Goal: Communication & Community: Share content

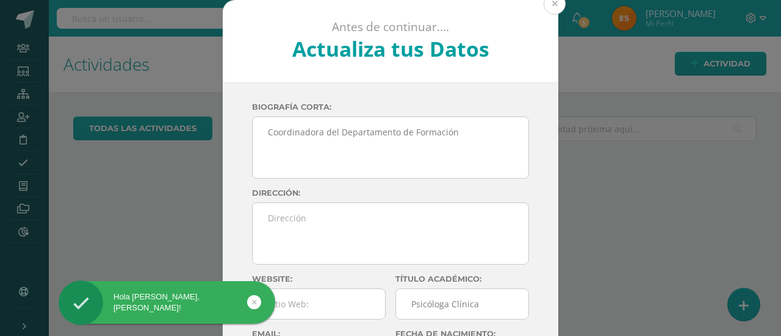
click at [556, 2] on button at bounding box center [554, 4] width 22 height 22
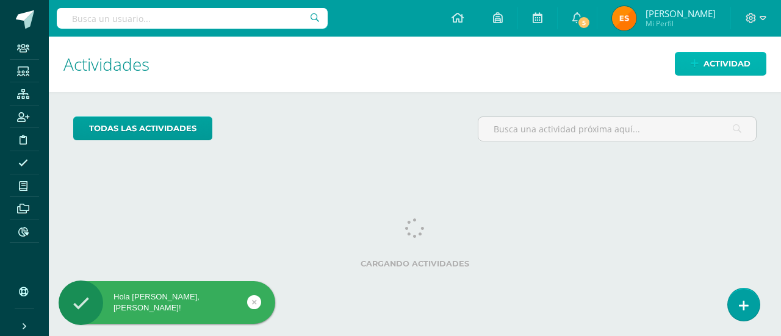
click at [708, 54] on span "Actividad" at bounding box center [726, 63] width 47 height 23
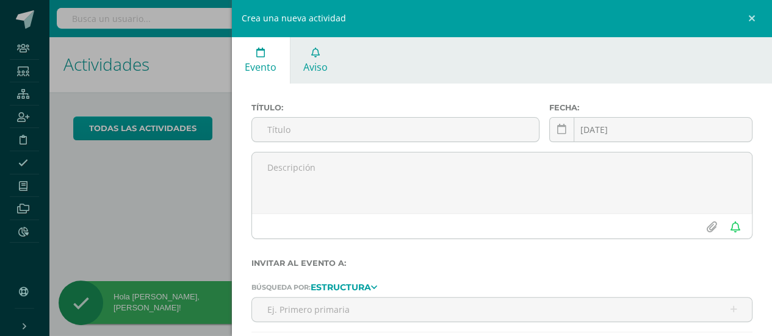
click at [311, 48] on icon at bounding box center [315, 53] width 9 height 10
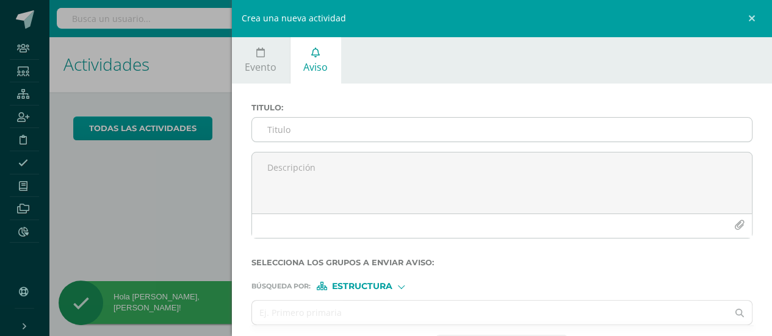
click at [303, 130] on input "Titulo :" at bounding box center [502, 130] width 500 height 24
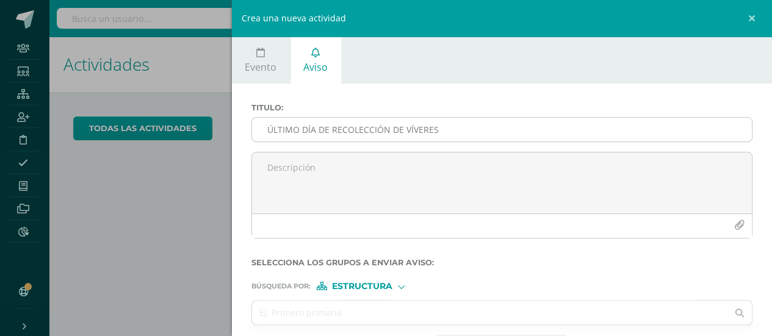
click at [332, 134] on input "ÚLTIMO DÍA DE RECOLECCIÓN DE VÍVERES" at bounding box center [502, 130] width 500 height 24
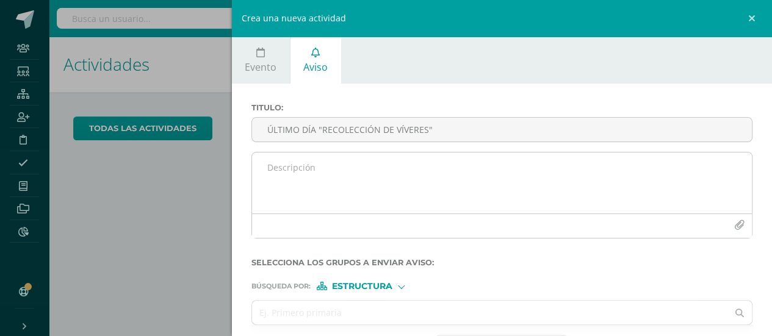
type input "ÚLTIMO DÍA "RECOLECCIÓN DE VÍVERES""
click at [323, 177] on textarea at bounding box center [502, 182] width 500 height 61
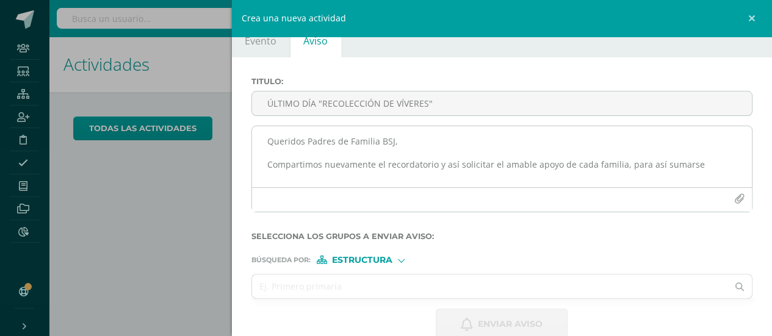
scroll to position [27, 0]
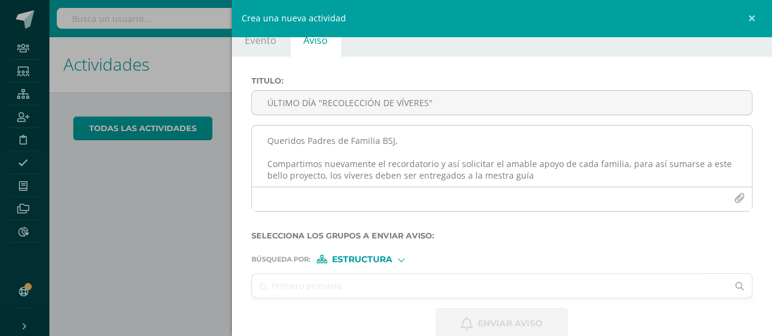
click at [486, 179] on textarea "Queridos Padres de Familia BSJ, Compartimos nuevamente el recordatorio y así so…" at bounding box center [502, 156] width 500 height 61
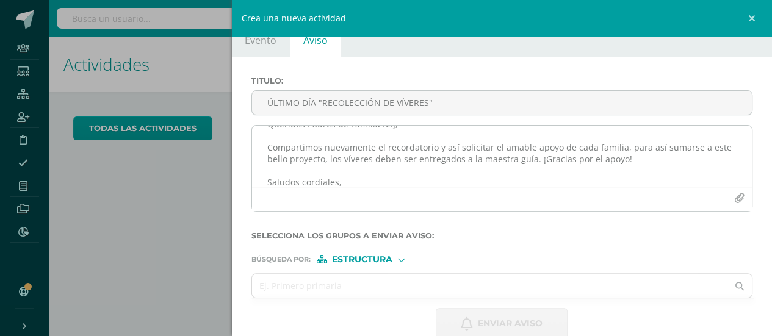
scroll to position [28, 0]
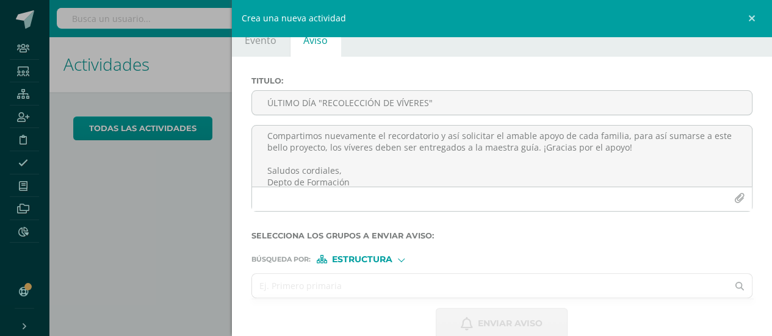
type textarea "Queridos Padres de Familia BSJ, Compartimos nuevamente el recordatorio y así so…"
click at [289, 282] on input "text" at bounding box center [490, 286] width 476 height 24
type input "prima"
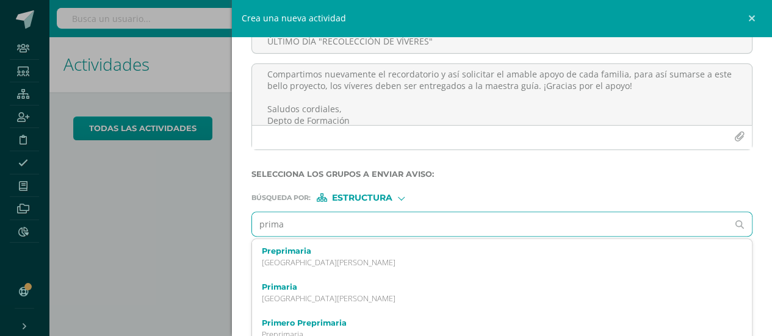
scroll to position [89, 0]
click at [289, 282] on label "Primaria" at bounding box center [491, 286] width 459 height 9
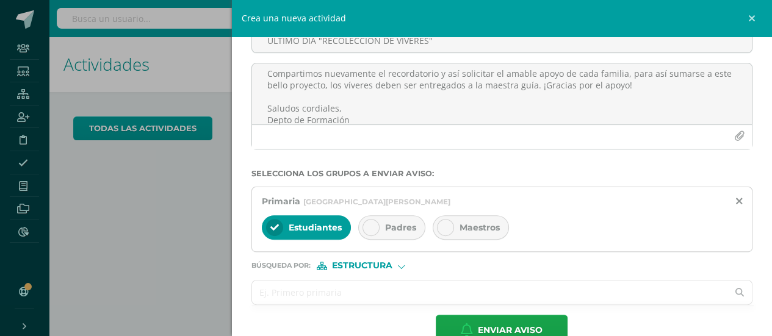
click at [389, 222] on span "Padres" at bounding box center [400, 227] width 31 height 11
click at [453, 225] on div "Maestros" at bounding box center [470, 227] width 76 height 24
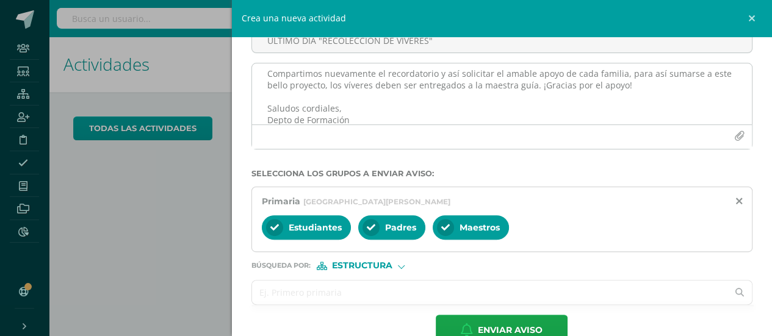
click at [361, 109] on textarea "Queridos Padres de Familia BSJ, Compartimos nuevamente el recordatorio y así so…" at bounding box center [502, 93] width 500 height 61
click at [734, 131] on icon "button" at bounding box center [739, 136] width 10 height 10
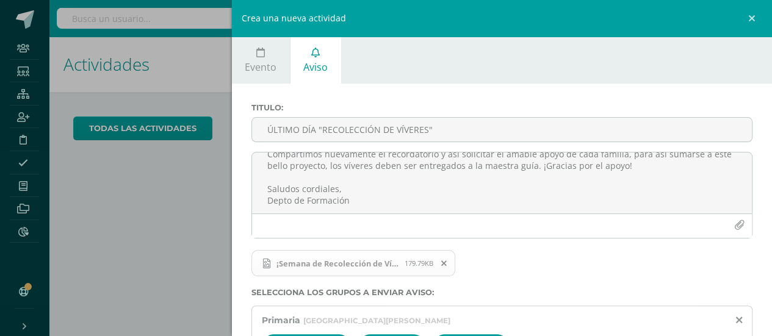
scroll to position [146, 0]
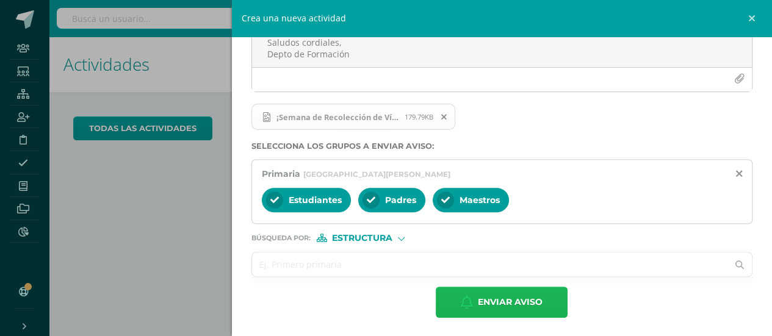
click at [481, 297] on span "Enviar aviso" at bounding box center [510, 302] width 65 height 30
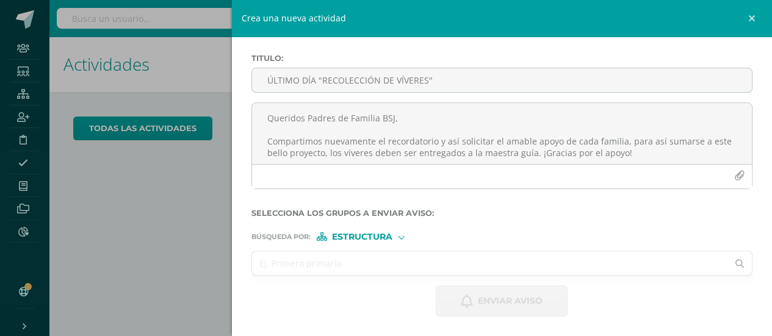
scroll to position [49, 0]
